Goal: Task Accomplishment & Management: Use online tool/utility

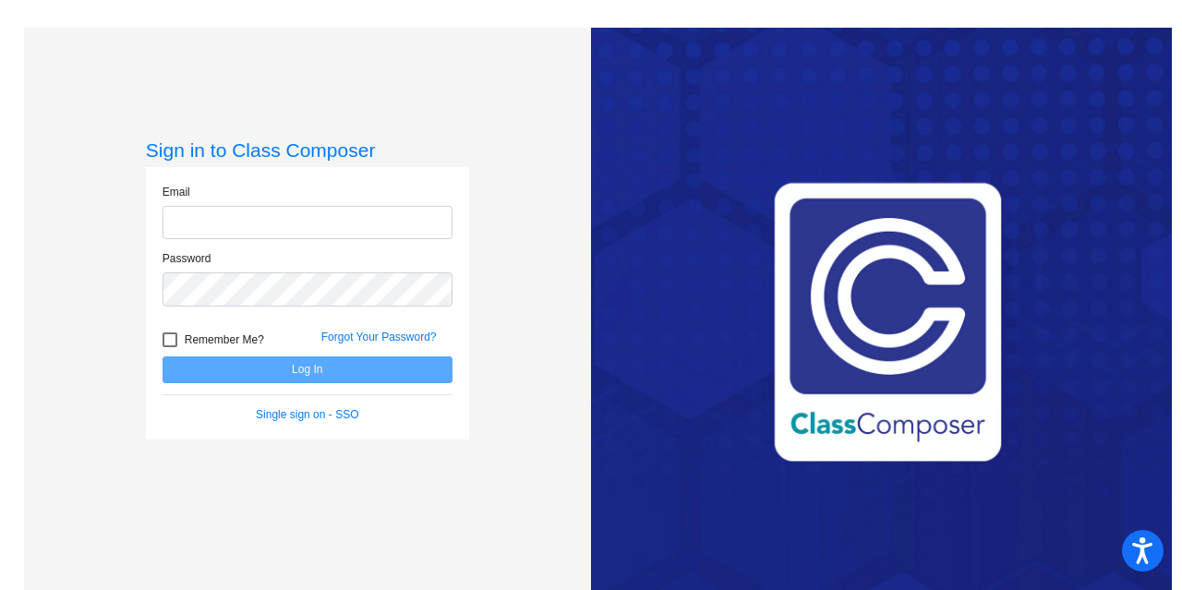
type input "[EMAIL_ADDRESS][DOMAIN_NAME]"
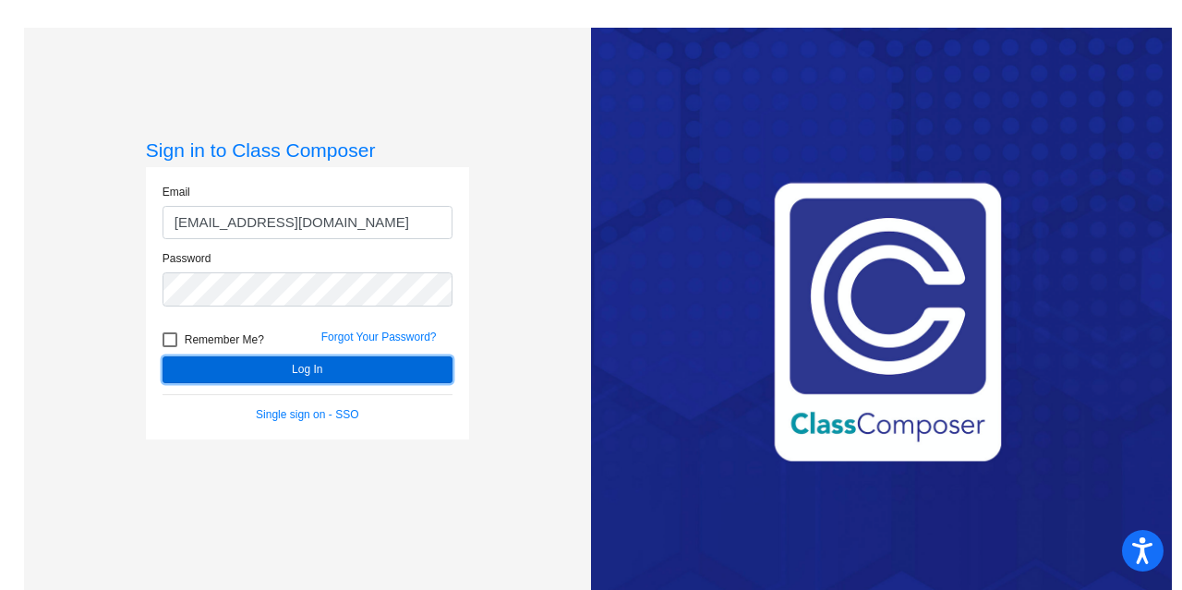
click at [322, 378] on button "Log In" at bounding box center [308, 369] width 290 height 27
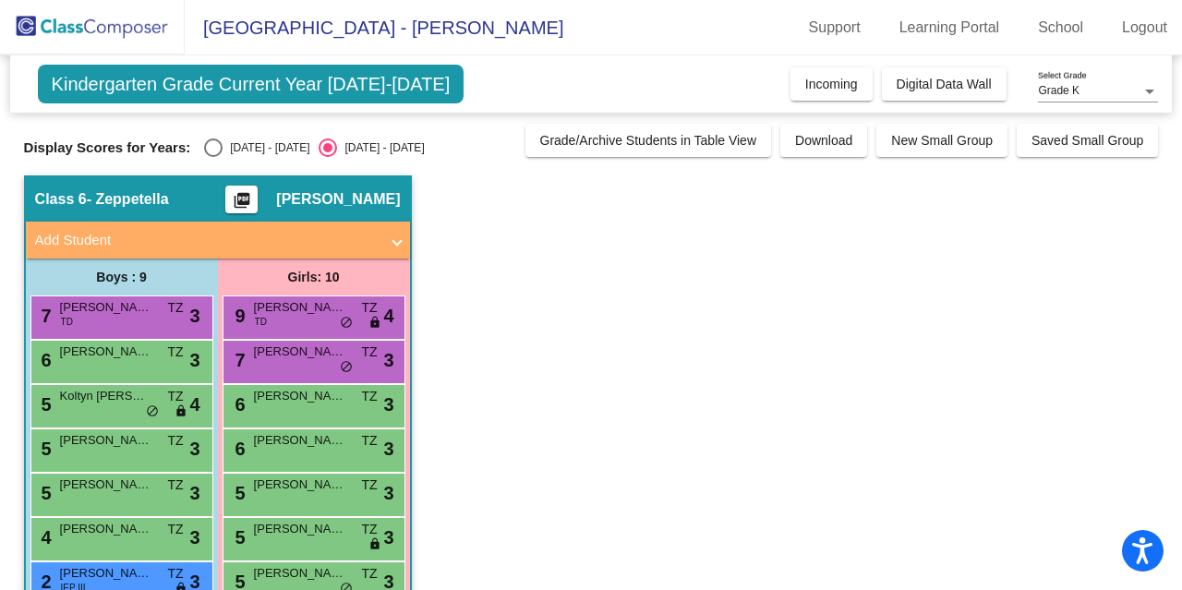
click at [406, 80] on span "Kindergarten Grade Current Year 2024-2025" at bounding box center [251, 84] width 427 height 39
